Goal: Navigation & Orientation: Find specific page/section

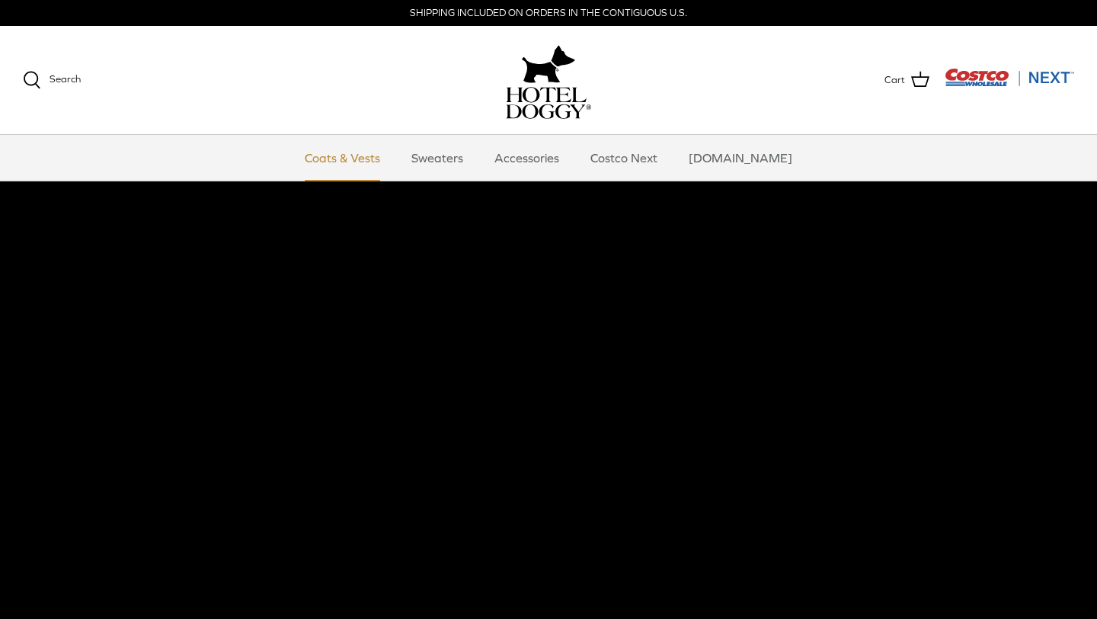
click at [382, 154] on link "Coats & Vests" at bounding box center [342, 158] width 103 height 46
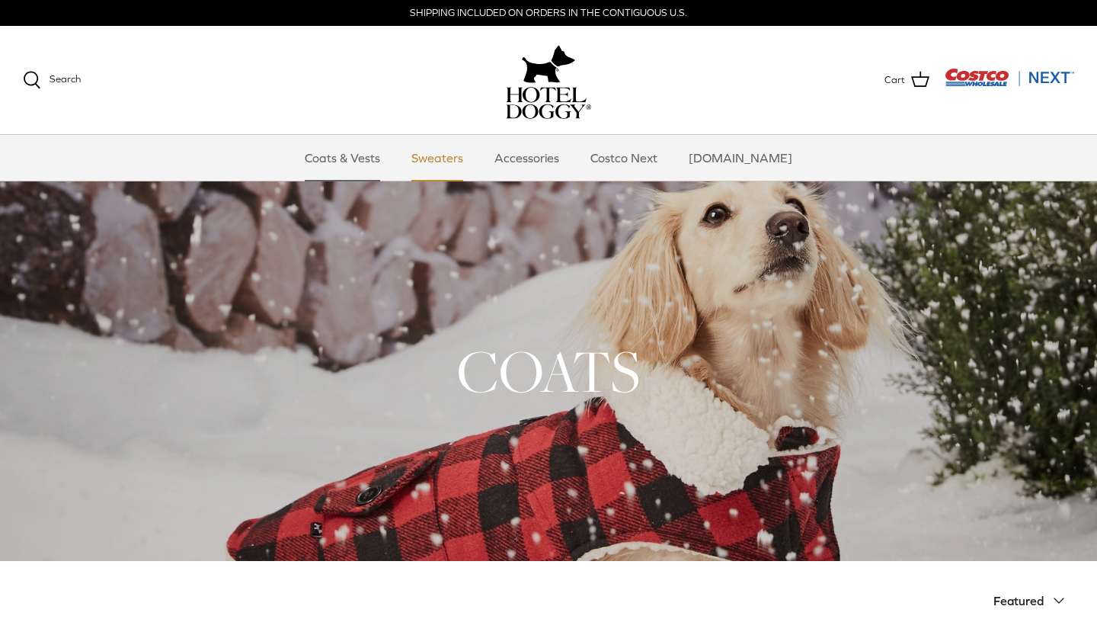
click at [455, 156] on link "Sweaters" at bounding box center [437, 158] width 79 height 46
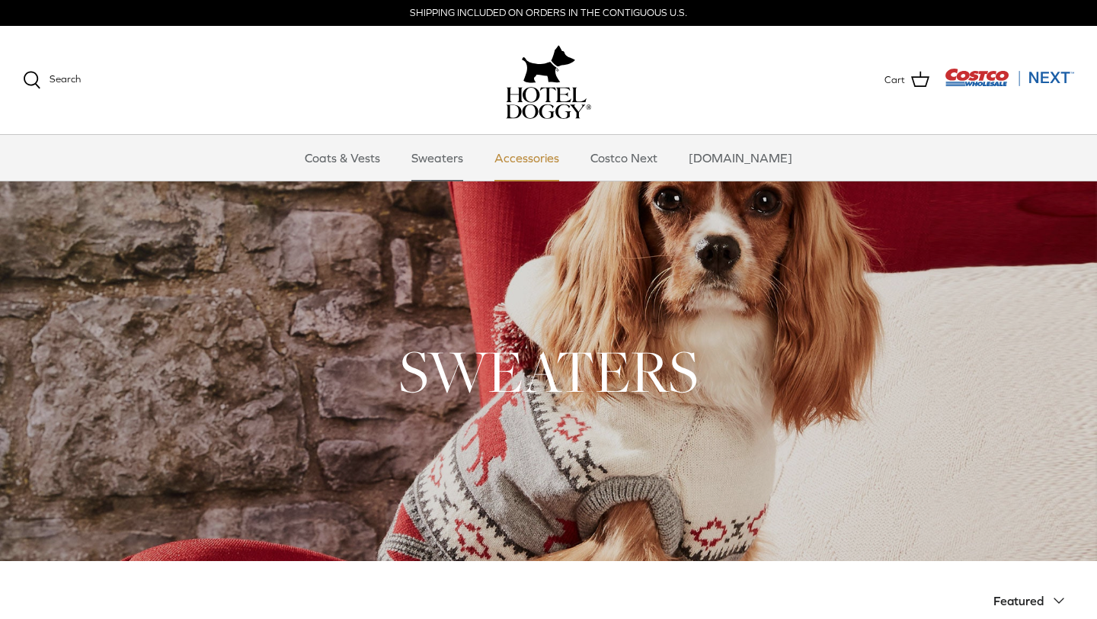
click at [561, 158] on link "Accessories" at bounding box center [527, 158] width 92 height 46
